Goal: Information Seeking & Learning: Learn about a topic

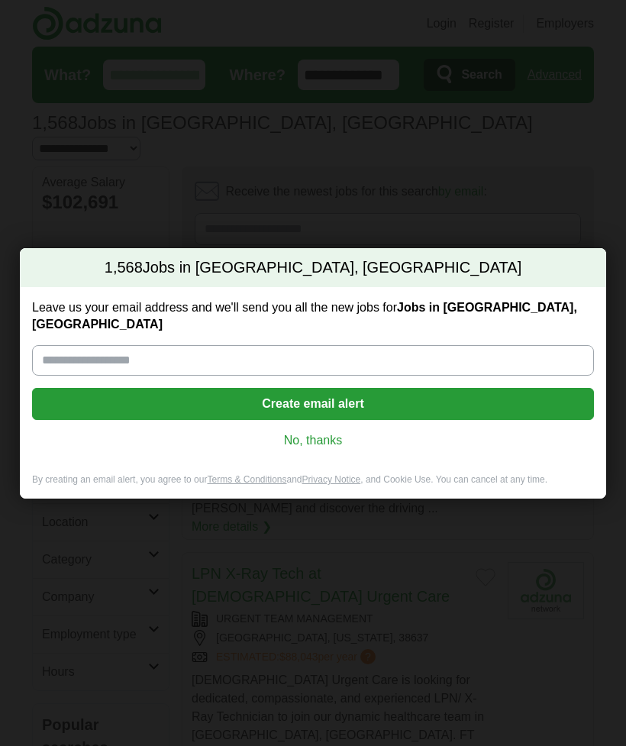
click at [315, 437] on link "No, thanks" at bounding box center [313, 440] width 538 height 17
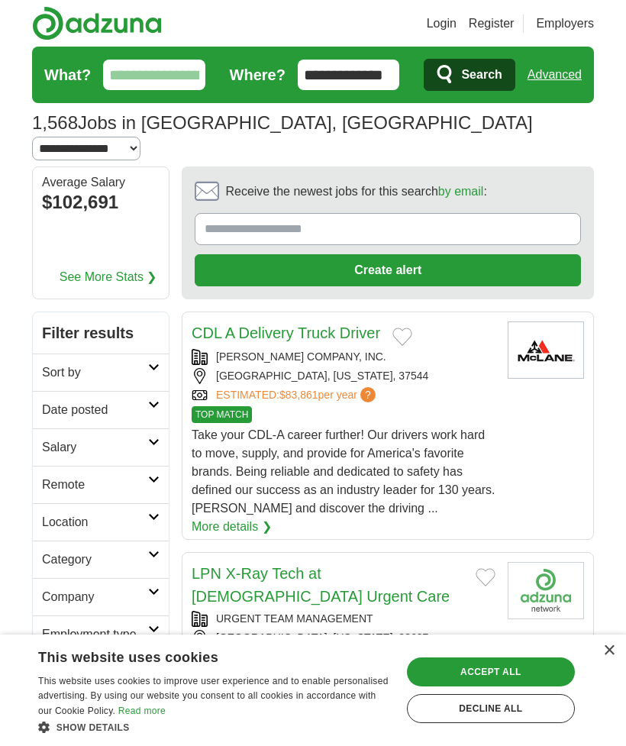
click at [125, 76] on input "What?" at bounding box center [154, 75] width 102 height 31
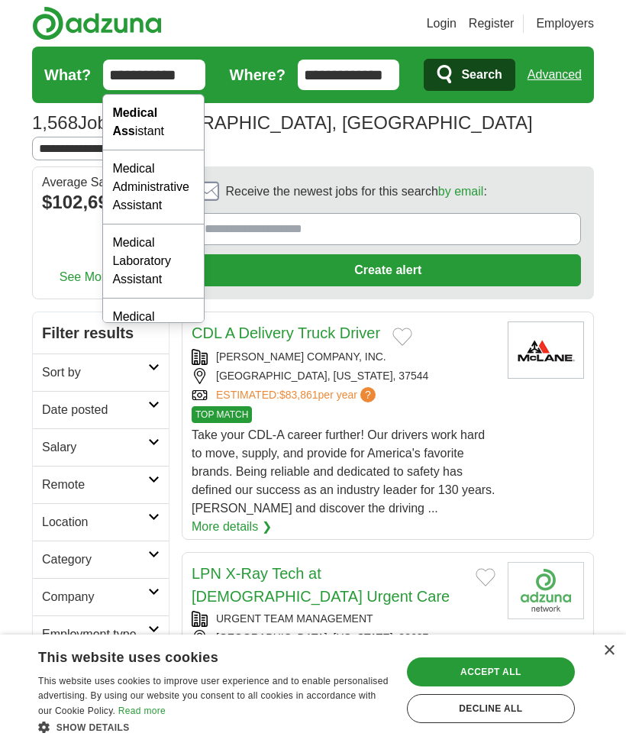
click at [132, 126] on strong "Medical Ass" at bounding box center [134, 121] width 45 height 31
type input "**********"
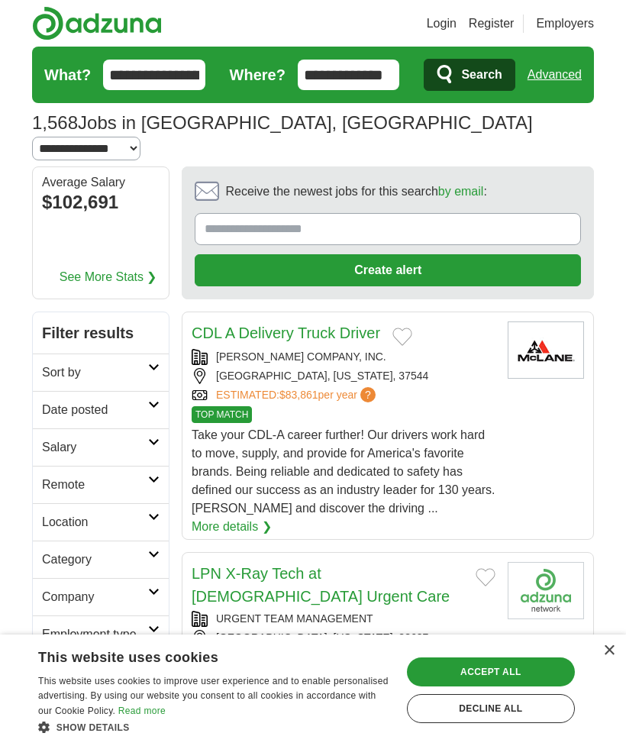
click at [437, 76] on icon "submit" at bounding box center [446, 74] width 18 height 21
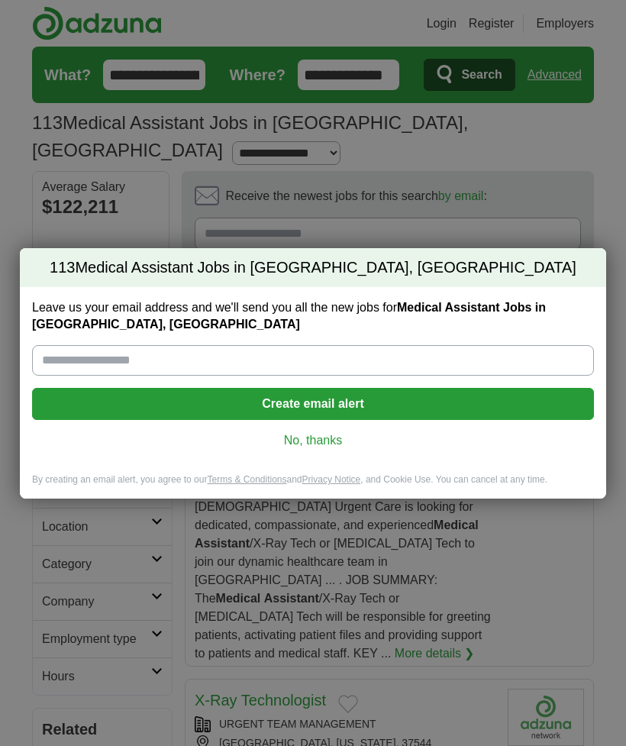
click at [299, 433] on link "No, thanks" at bounding box center [313, 440] width 538 height 17
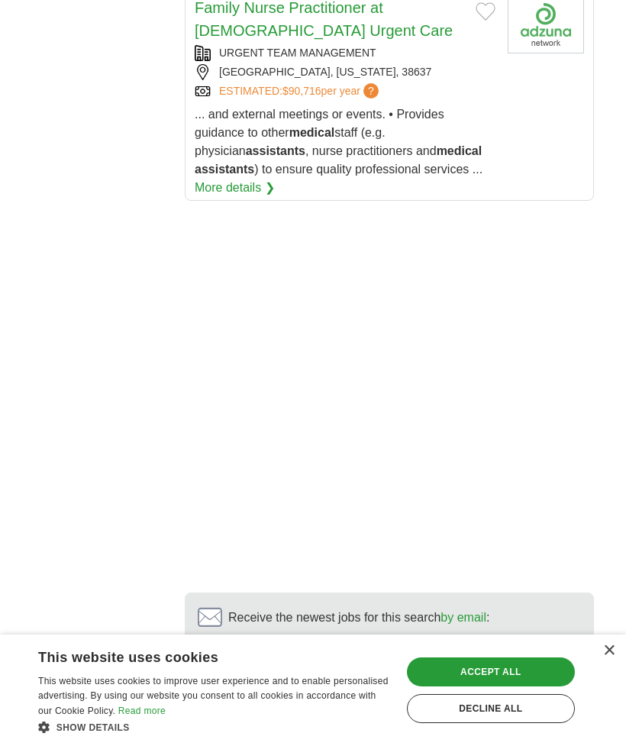
scroll to position [3039, 0]
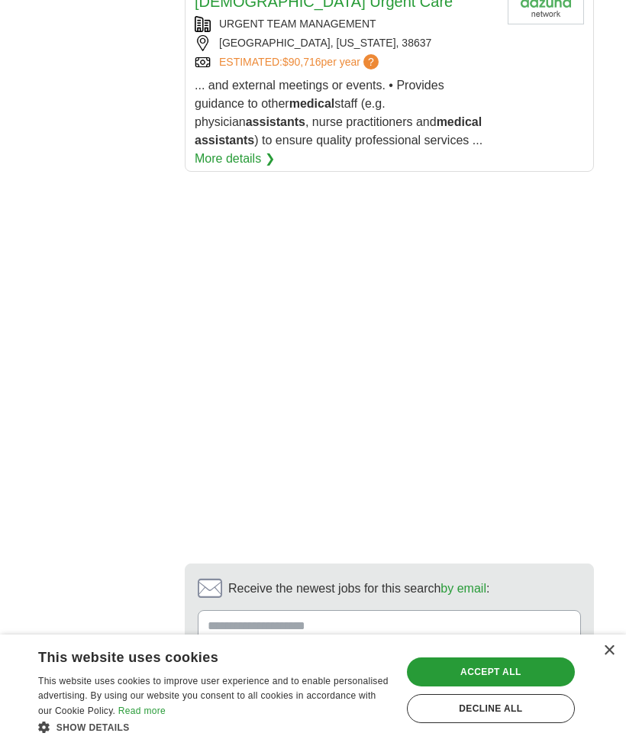
click at [263, 731] on link "next ❯" at bounding box center [391, 747] width 388 height 32
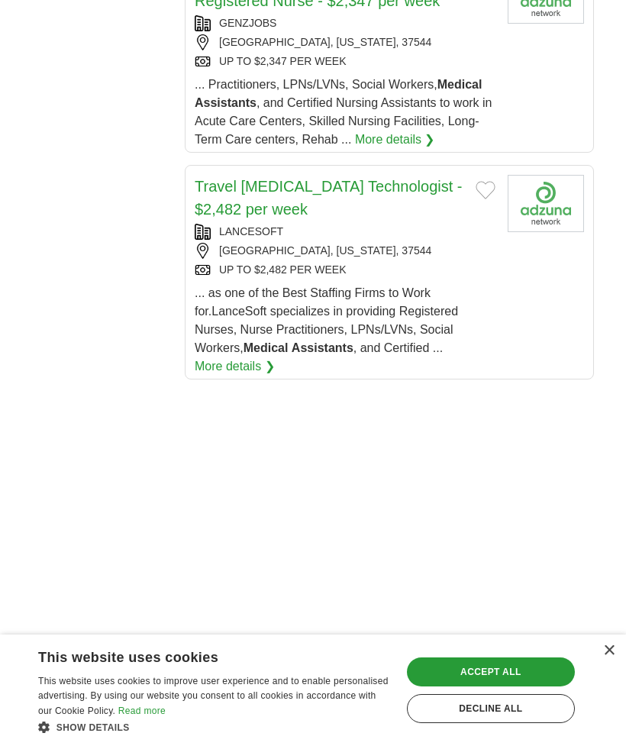
scroll to position [2222, 0]
